Goal: Find specific page/section: Find specific page/section

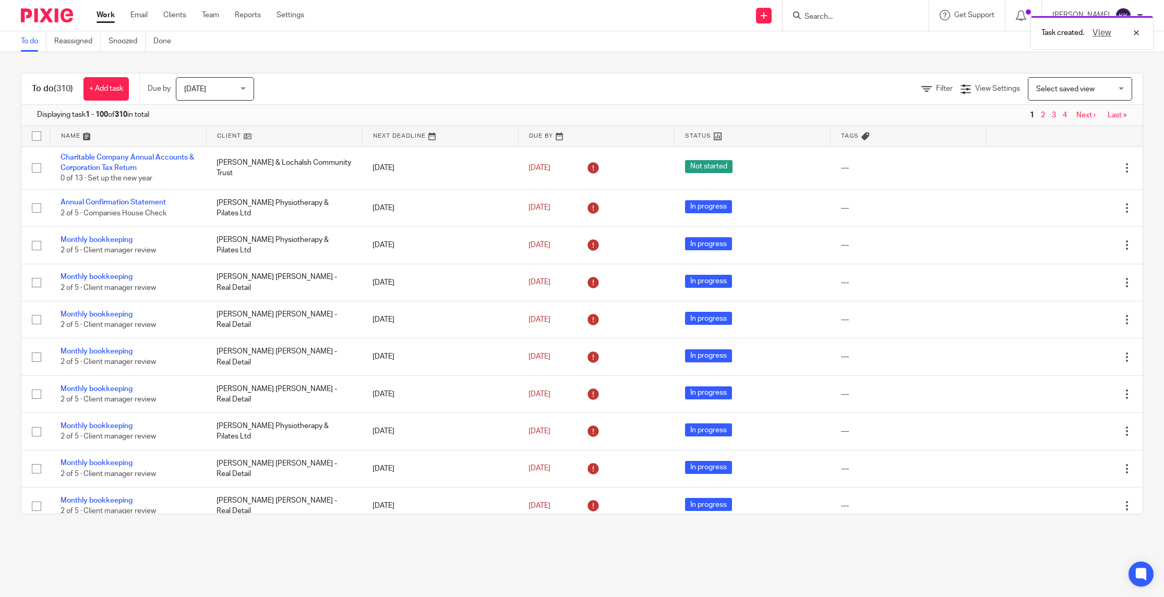
click at [843, 18] on div "Task created. View" at bounding box center [868, 30] width 572 height 40
click at [841, 14] on div "Task created. View" at bounding box center [868, 30] width 572 height 40
click at [840, 19] on input "Search" at bounding box center [850, 17] width 94 height 9
type input "fleet"
click at [863, 30] on div "Fleet -Tech Services Limited Ross Wilson < ross@ fleet -techservices.co.uk >" at bounding box center [881, 45] width 176 height 41
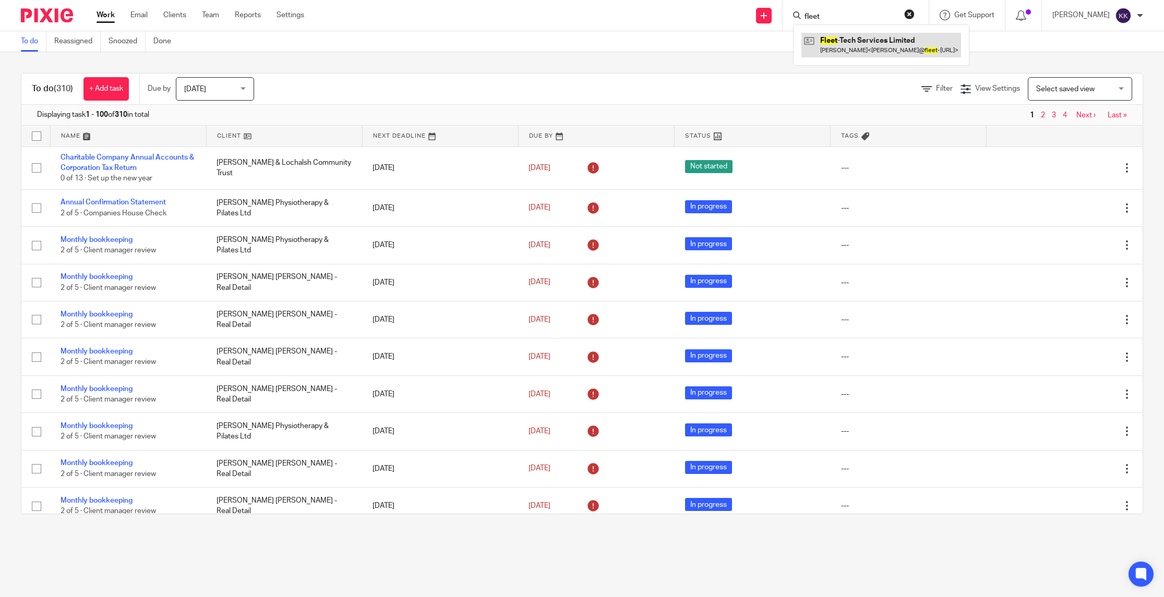
click at [865, 50] on link at bounding box center [881, 45] width 160 height 24
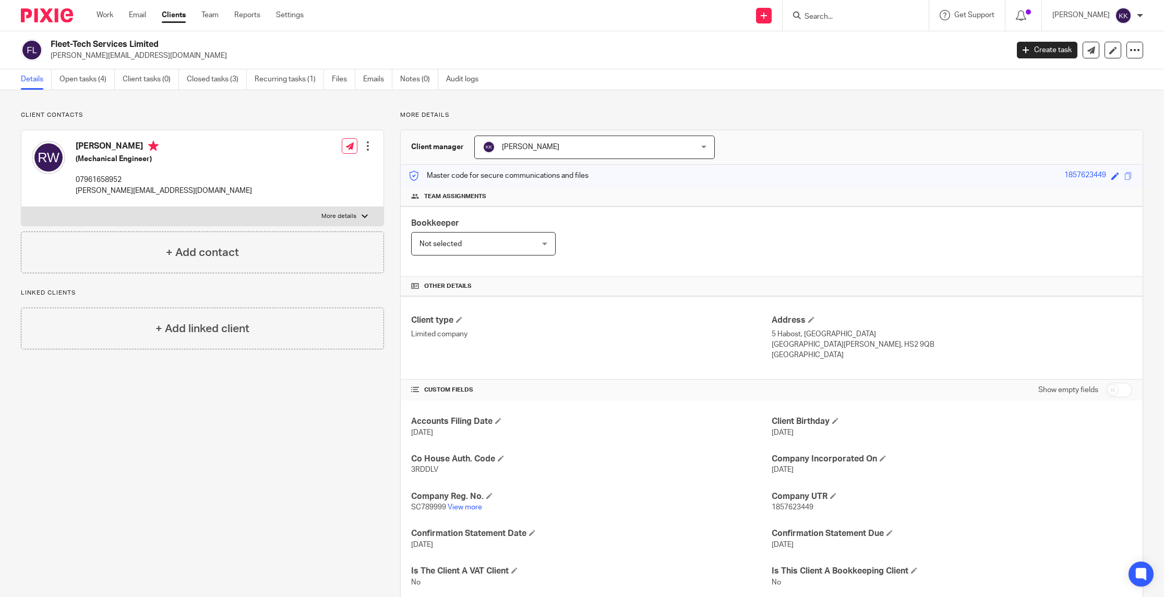
click at [846, 15] on input "Search" at bounding box center [850, 17] width 94 height 9
type input "rodach"
click at [880, 55] on link at bounding box center [914, 45] width 226 height 24
